Goal: Information Seeking & Learning: Learn about a topic

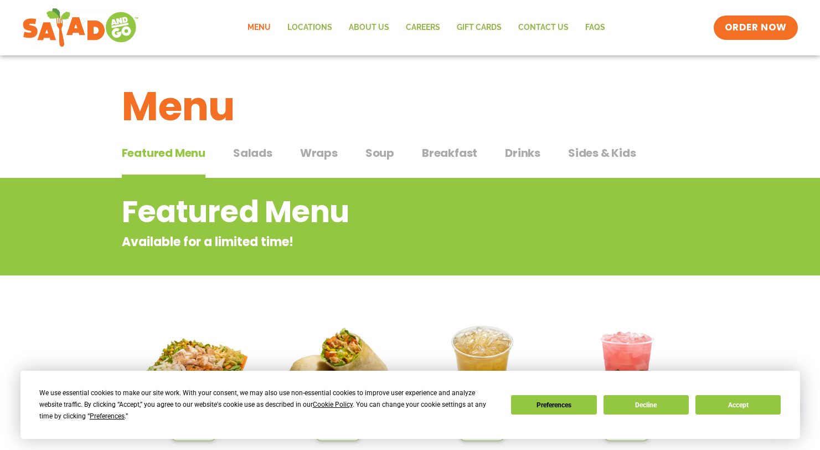
click at [251, 152] on span "Salads" at bounding box center [252, 153] width 39 height 17
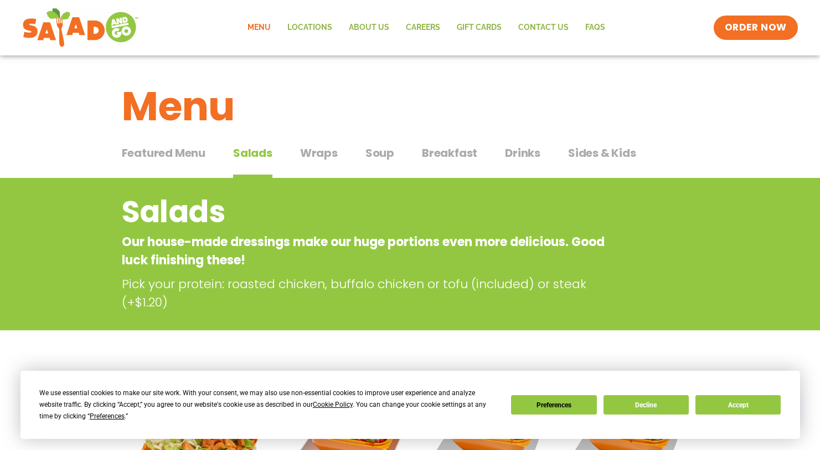
click at [164, 154] on span "Featured Menu" at bounding box center [164, 153] width 84 height 17
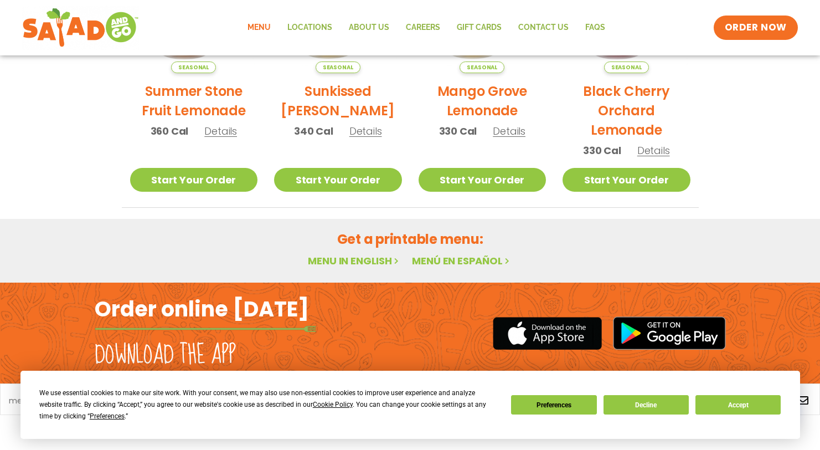
scroll to position [648, 0]
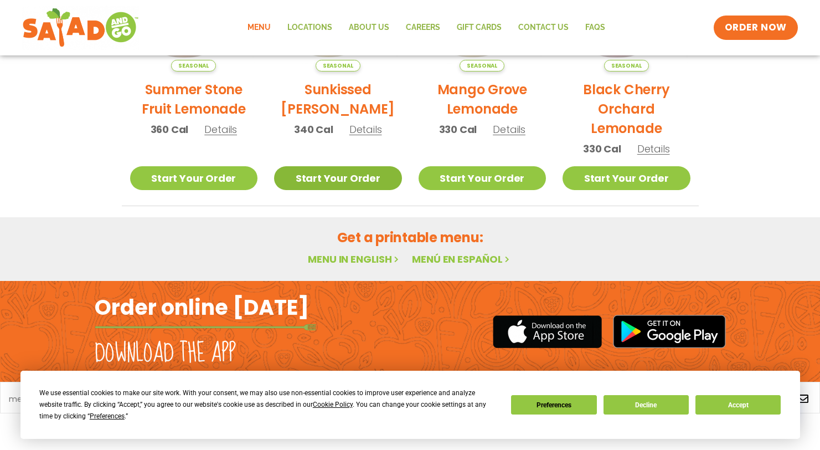
scroll to position [648, 0]
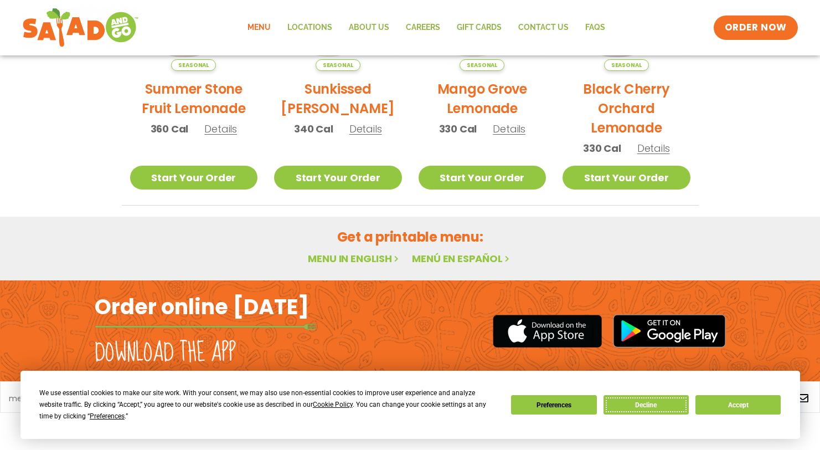
click at [638, 398] on button "Decline" at bounding box center [646, 404] width 85 height 19
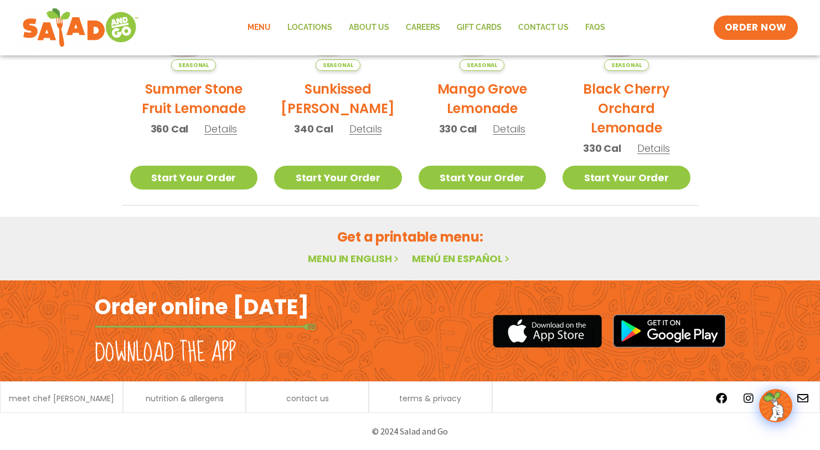
click at [265, 23] on link "Menu" at bounding box center [259, 27] width 40 height 25
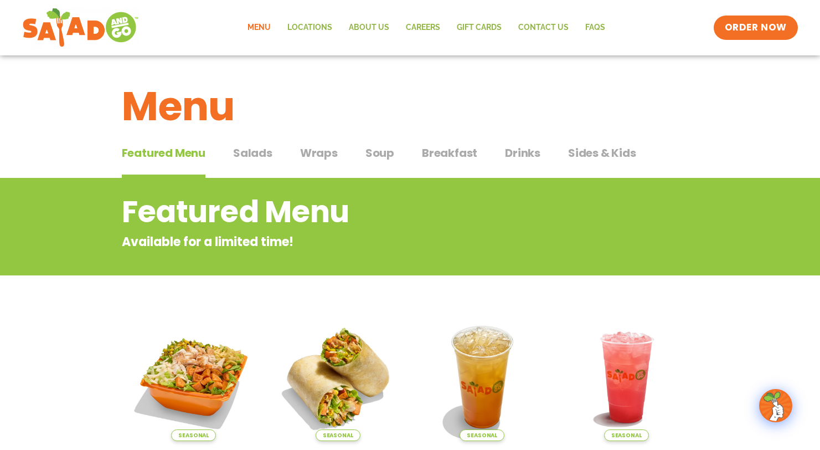
click at [257, 152] on span "Salads" at bounding box center [252, 153] width 39 height 17
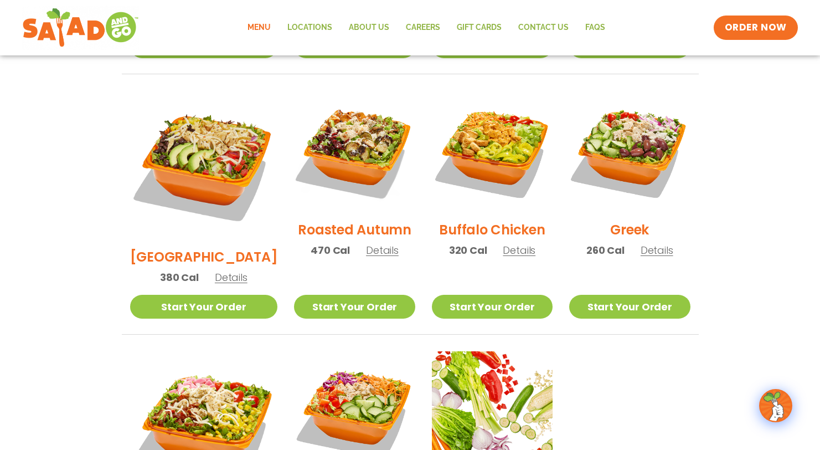
scroll to position [557, 0]
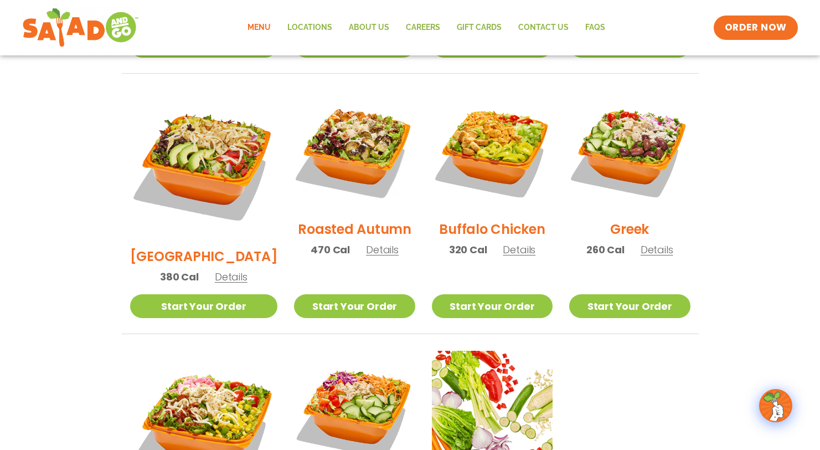
click at [341, 219] on h2 "Roasted Autumn" at bounding box center [355, 228] width 114 height 19
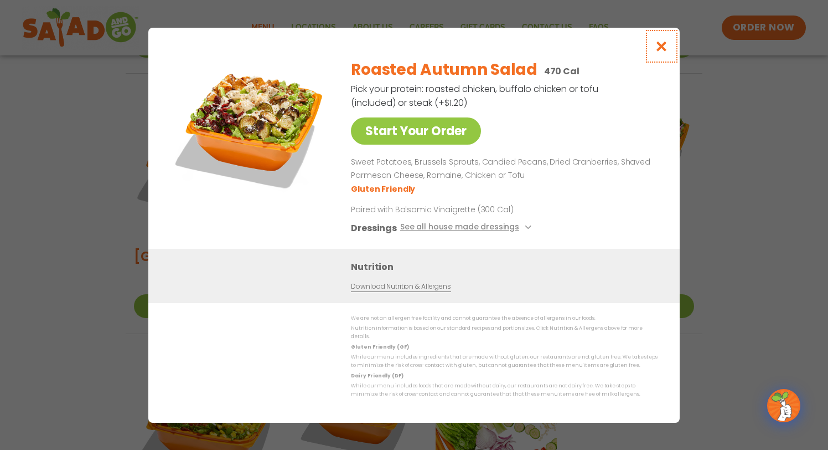
click at [662, 45] on icon "Close modal" at bounding box center [662, 46] width 14 height 12
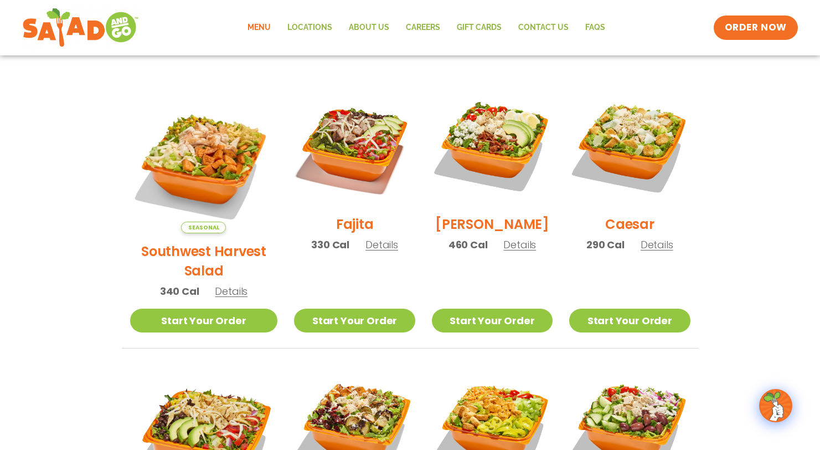
scroll to position [121, 0]
